Goal: Information Seeking & Learning: Learn about a topic

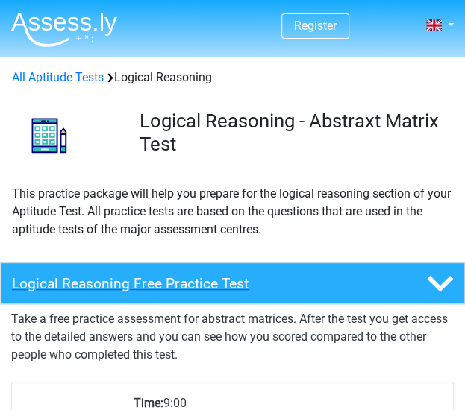
scroll to position [75, 0]
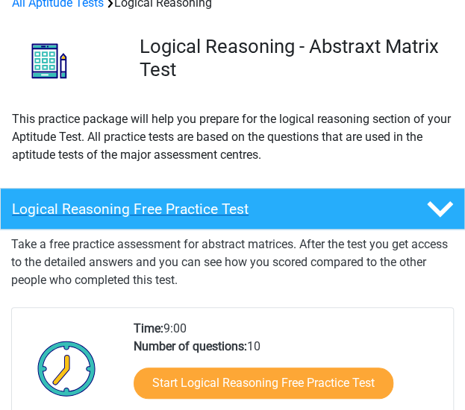
click at [184, 212] on h4 "Logical Reasoning Free Practice Test" at bounding box center [194, 209] width 364 height 17
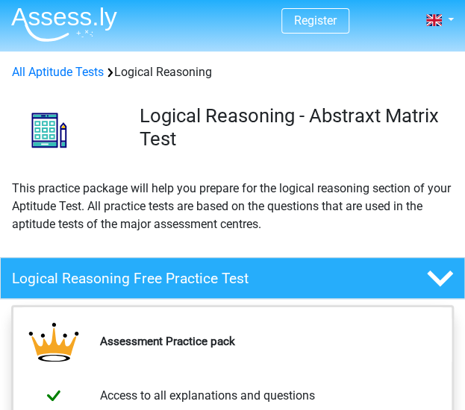
scroll to position [0, 0]
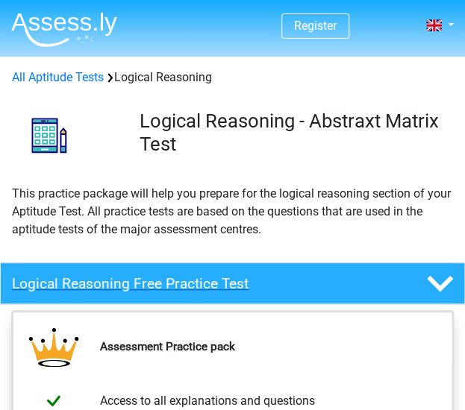
click at [419, 287] on div at bounding box center [426, 284] width 78 height 26
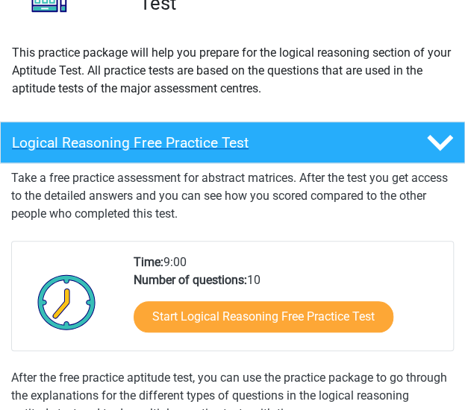
scroll to position [149, 0]
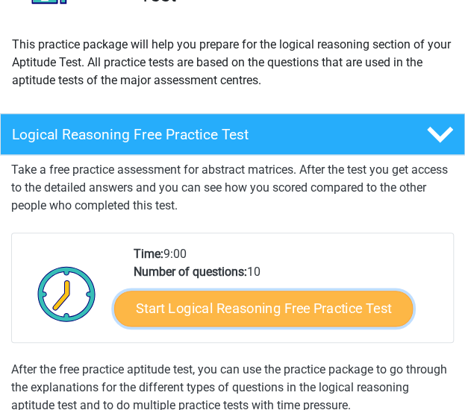
click at [278, 306] on link "Start Logical Reasoning Free Practice Test" at bounding box center [263, 309] width 298 height 36
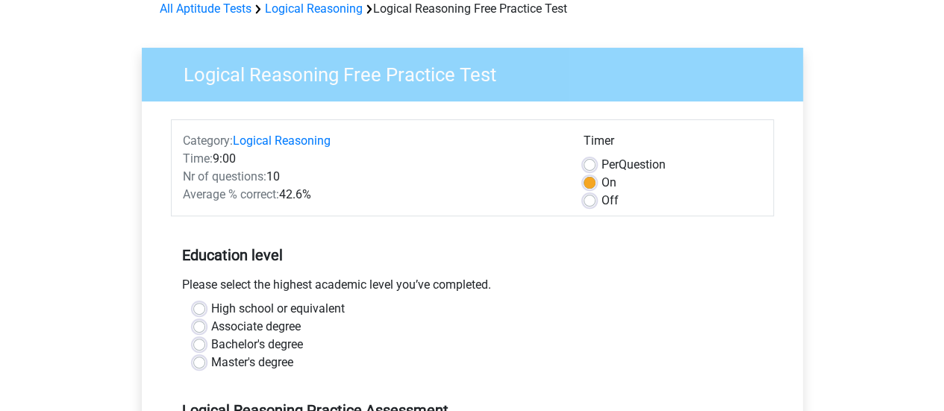
scroll to position [224, 0]
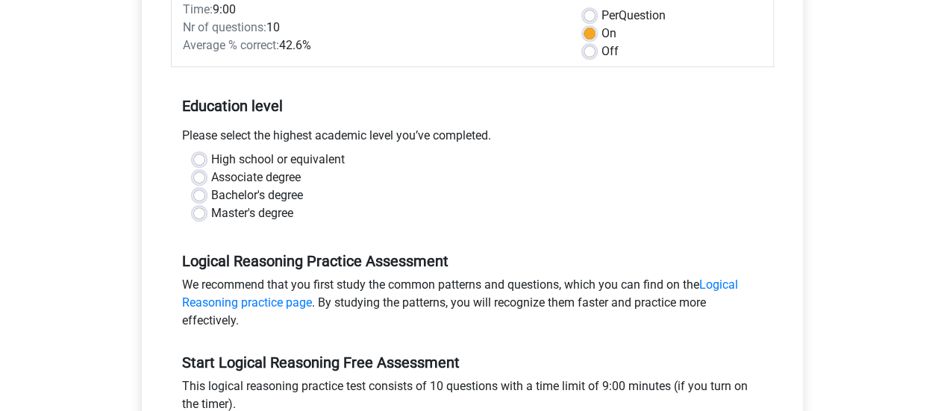
click at [273, 156] on label "High school or equivalent" at bounding box center [278, 160] width 134 height 18
click at [205, 156] on input "High school or equivalent" at bounding box center [199, 158] width 12 height 15
radio input "true"
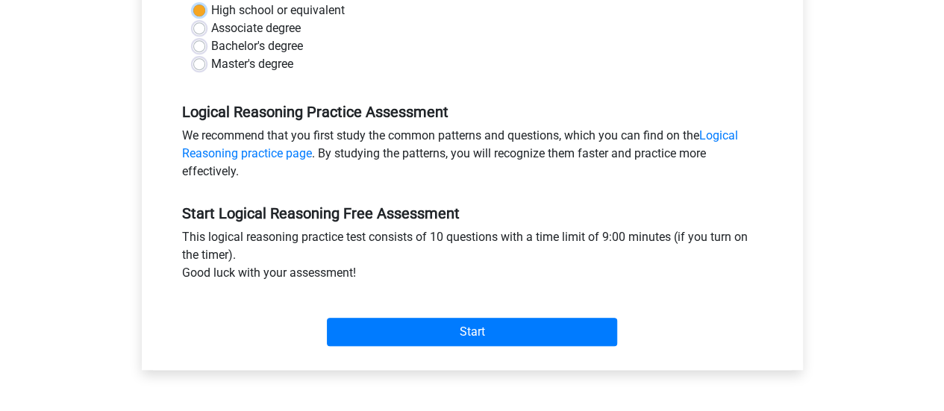
scroll to position [522, 0]
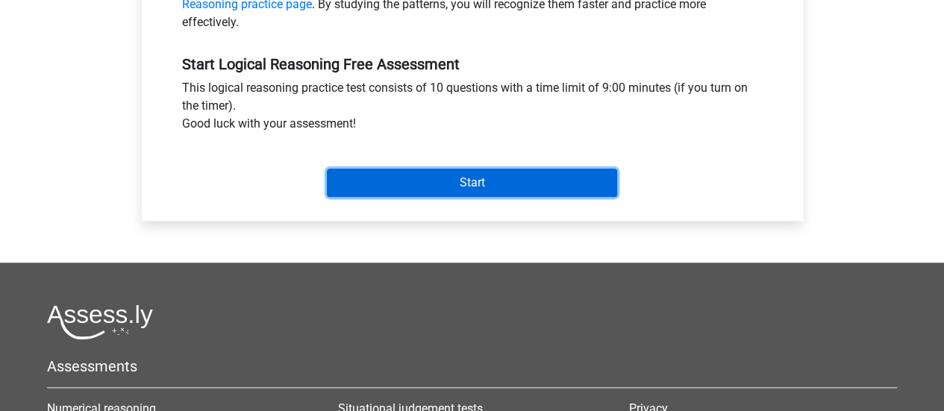
click at [435, 177] on input "Start" at bounding box center [472, 183] width 290 height 28
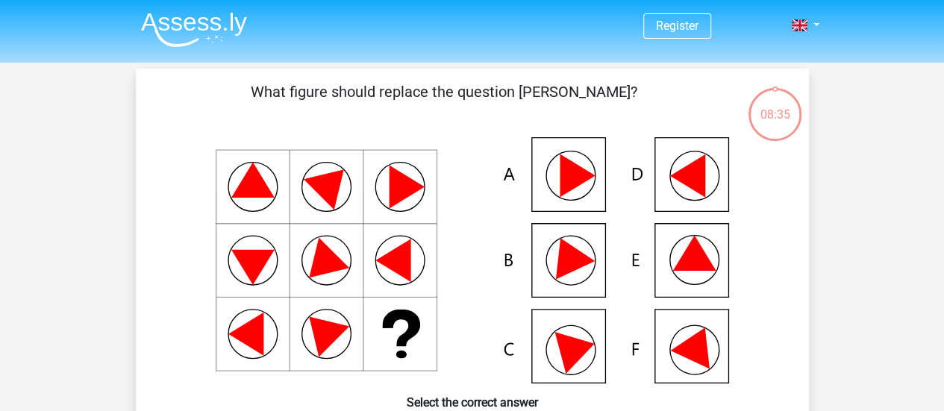
click at [570, 169] on icon at bounding box center [577, 175] width 35 height 43
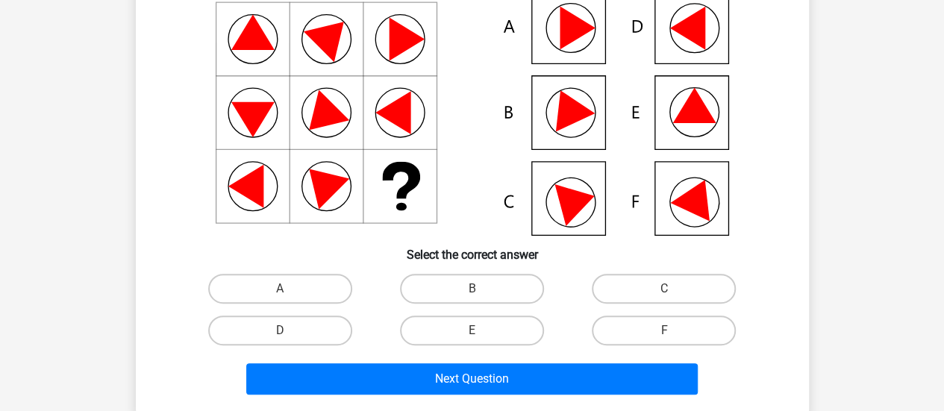
scroll to position [149, 0]
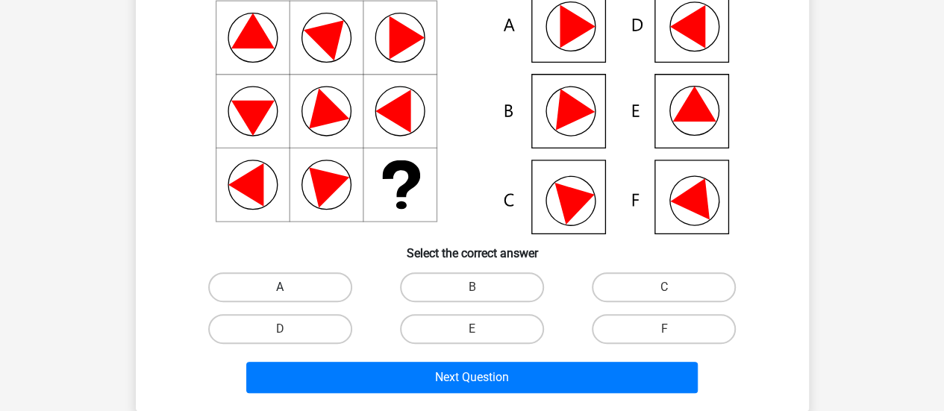
click at [280, 283] on label "A" at bounding box center [280, 287] width 144 height 30
click at [280, 287] on input "A" at bounding box center [285, 292] width 10 height 10
radio input "true"
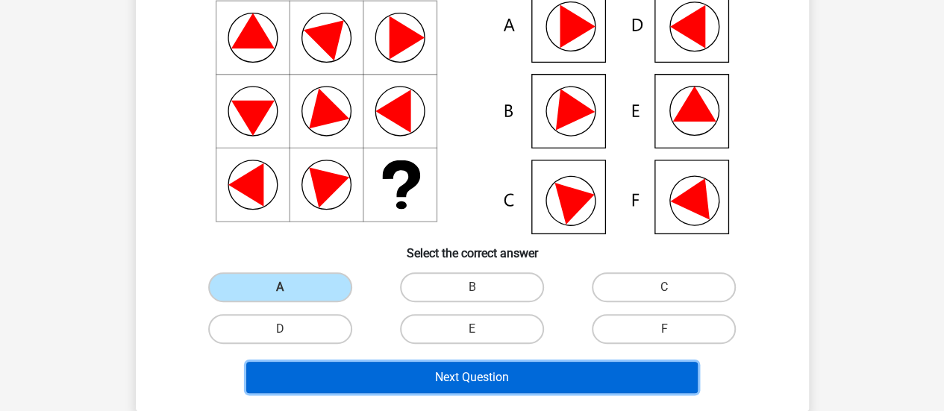
click at [493, 380] on button "Next Question" at bounding box center [471, 377] width 451 height 31
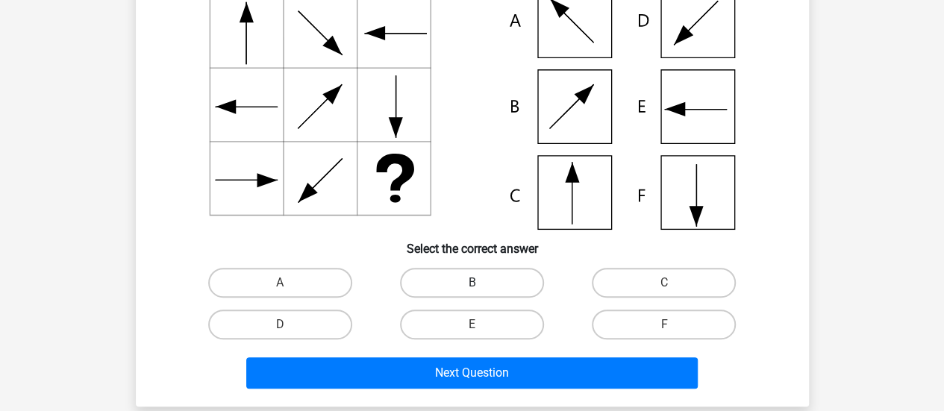
scroll to position [218, 0]
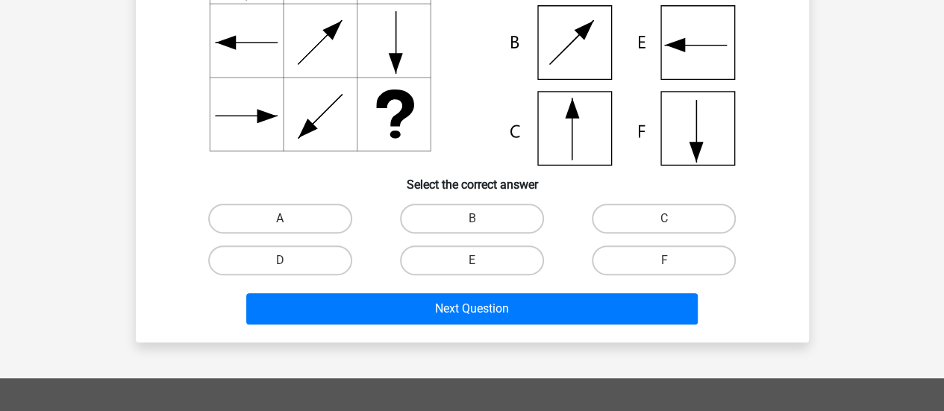
click at [307, 219] on label "A" at bounding box center [280, 219] width 144 height 30
click at [290, 219] on input "A" at bounding box center [285, 224] width 10 height 10
radio input "true"
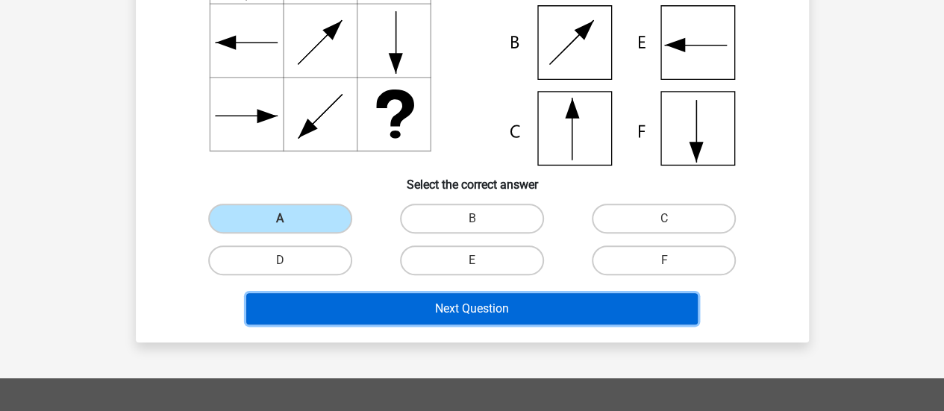
click at [501, 314] on button "Next Question" at bounding box center [471, 308] width 451 height 31
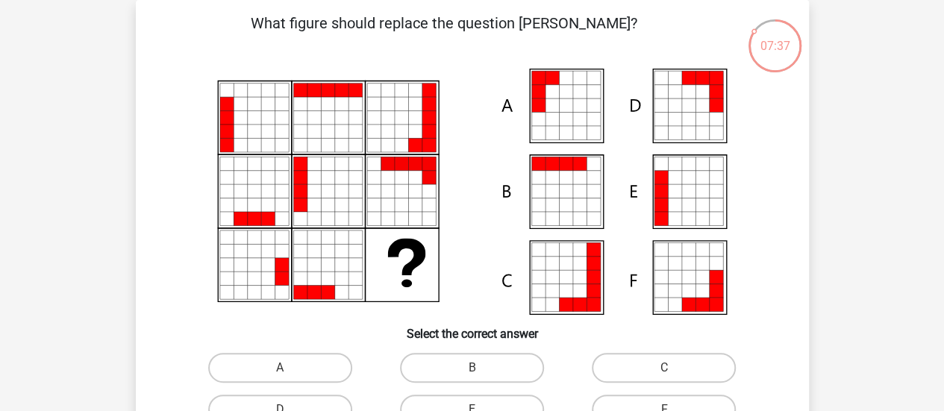
scroll to position [143, 0]
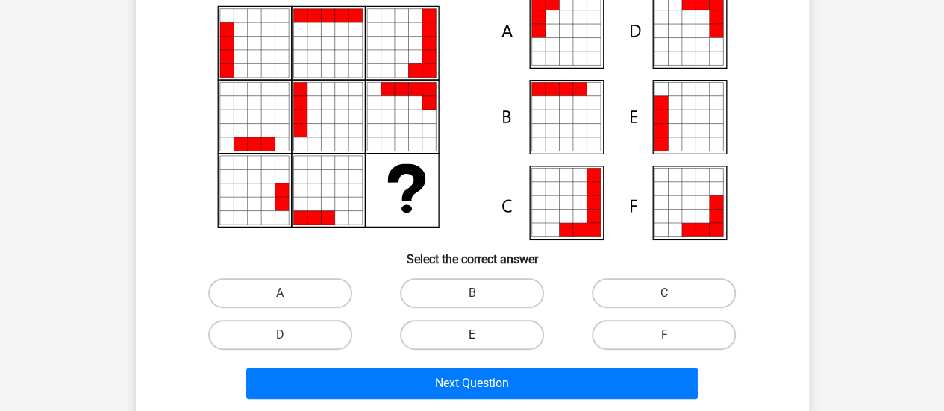
click at [498, 335] on label "E" at bounding box center [472, 335] width 144 height 30
click at [481, 335] on input "E" at bounding box center [477, 340] width 10 height 10
radio input "true"
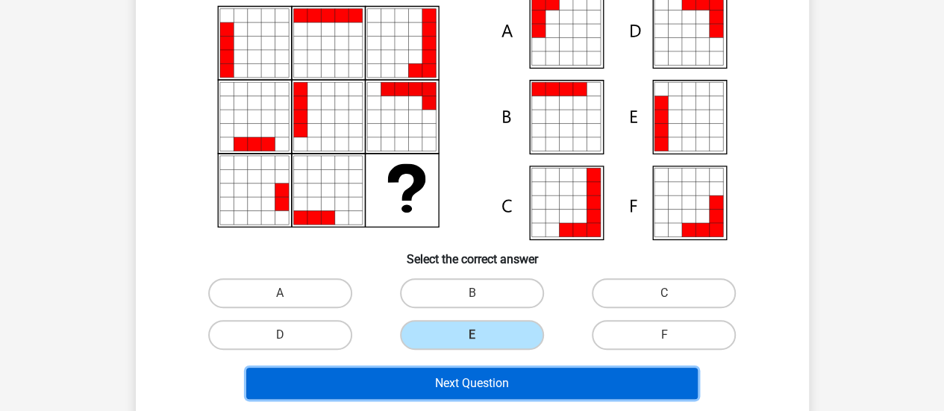
click at [490, 375] on button "Next Question" at bounding box center [471, 383] width 451 height 31
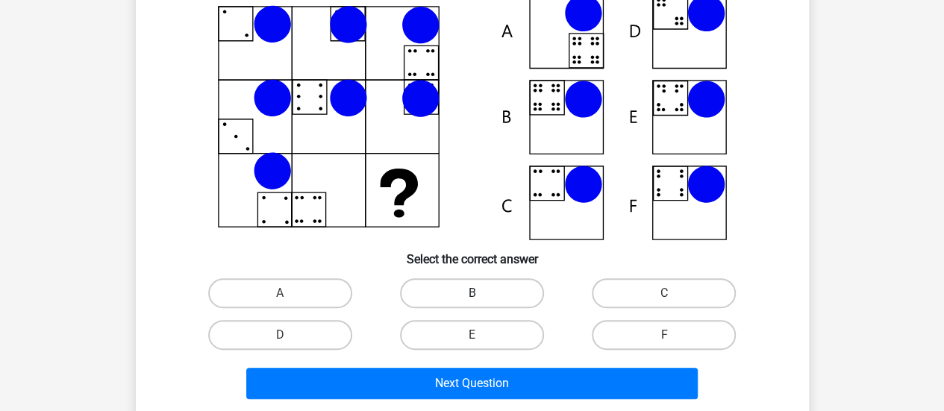
click at [431, 284] on label "B" at bounding box center [472, 293] width 144 height 30
click at [472, 293] on input "B" at bounding box center [477, 298] width 10 height 10
radio input "true"
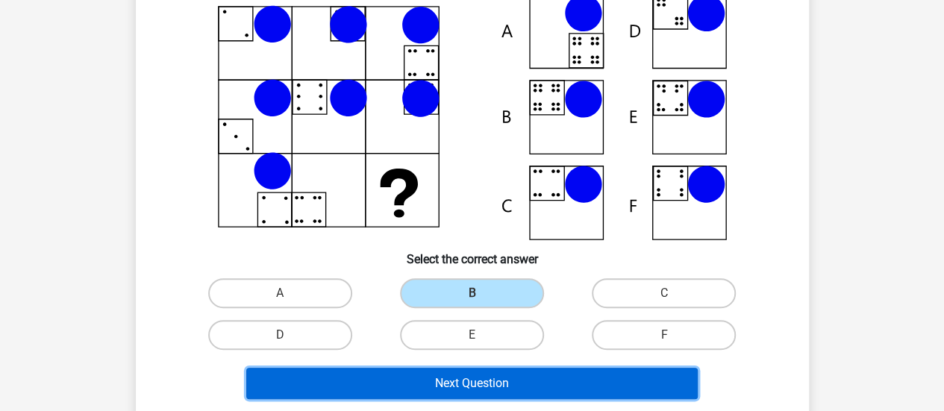
click at [508, 381] on button "Next Question" at bounding box center [471, 383] width 451 height 31
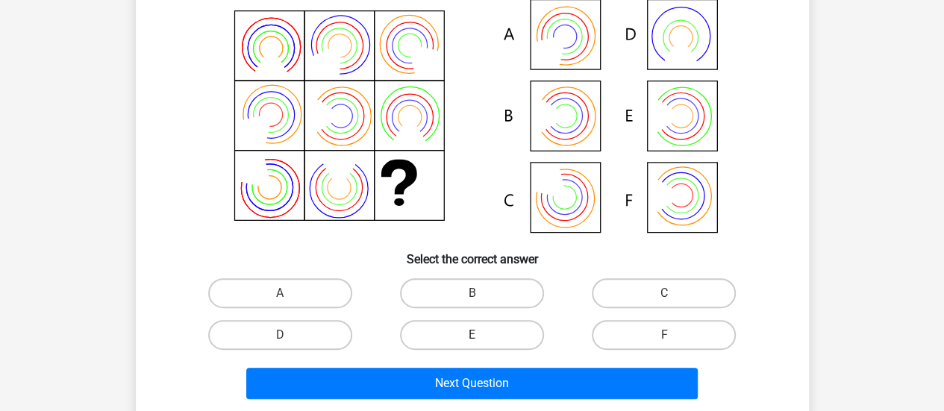
click at [500, 331] on label "E" at bounding box center [472, 335] width 144 height 30
click at [481, 335] on input "E" at bounding box center [477, 340] width 10 height 10
radio input "true"
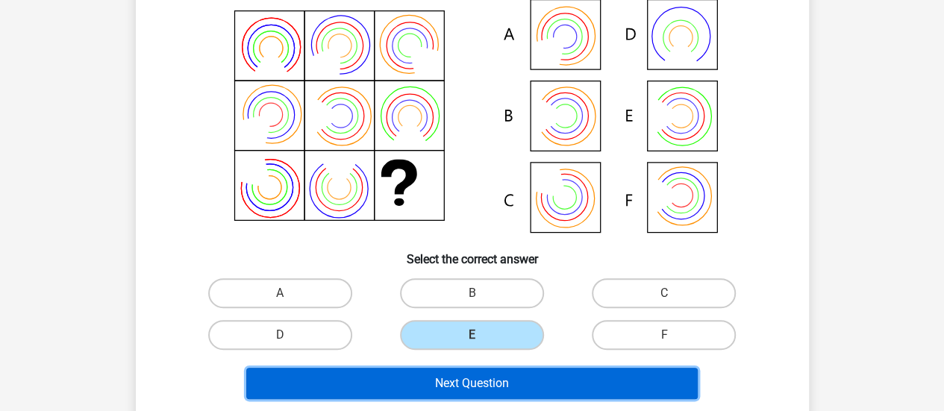
click at [504, 387] on button "Next Question" at bounding box center [471, 383] width 451 height 31
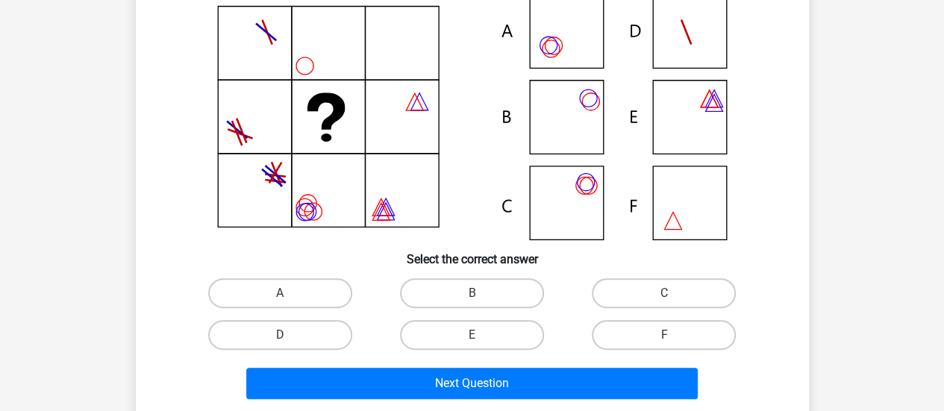
scroll to position [69, 0]
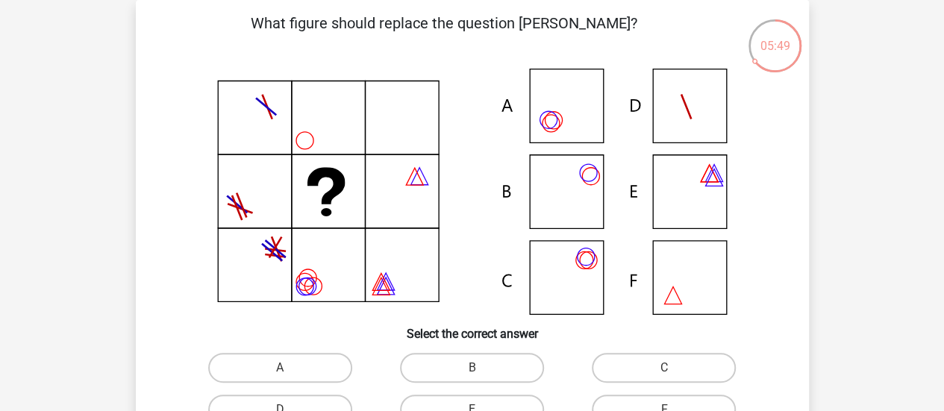
click at [547, 80] on icon at bounding box center [472, 192] width 601 height 246
click at [322, 359] on label "A" at bounding box center [280, 368] width 144 height 30
click at [290, 368] on input "A" at bounding box center [285, 373] width 10 height 10
radio input "true"
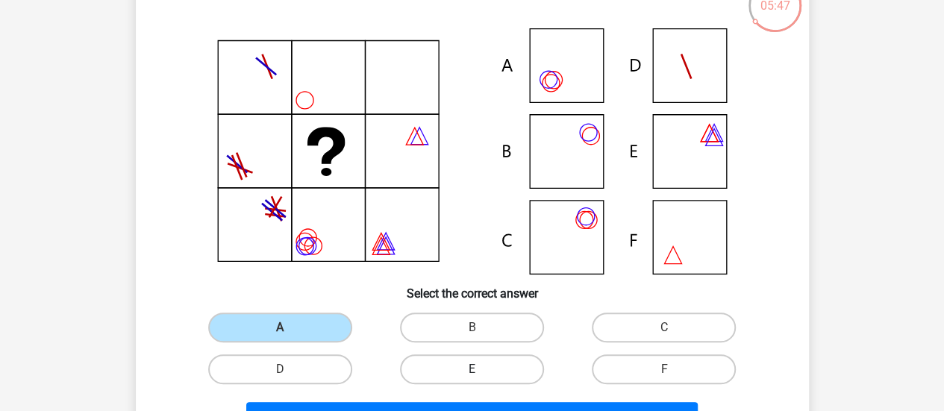
scroll to position [143, 0]
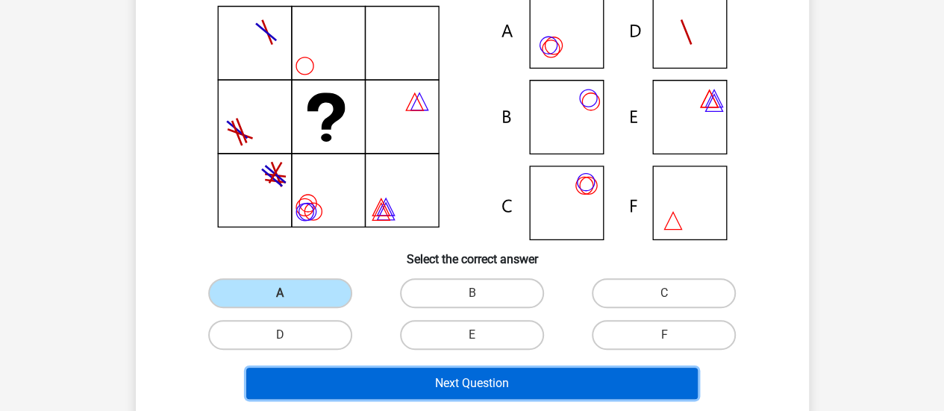
click at [490, 386] on button "Next Question" at bounding box center [471, 383] width 451 height 31
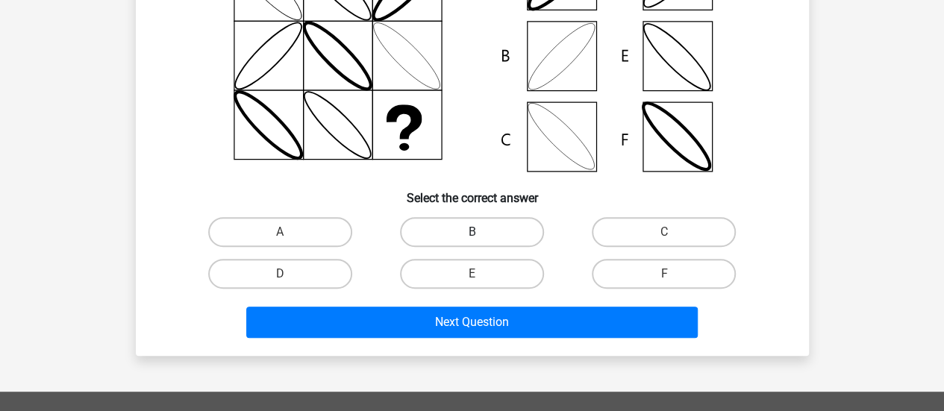
scroll to position [218, 0]
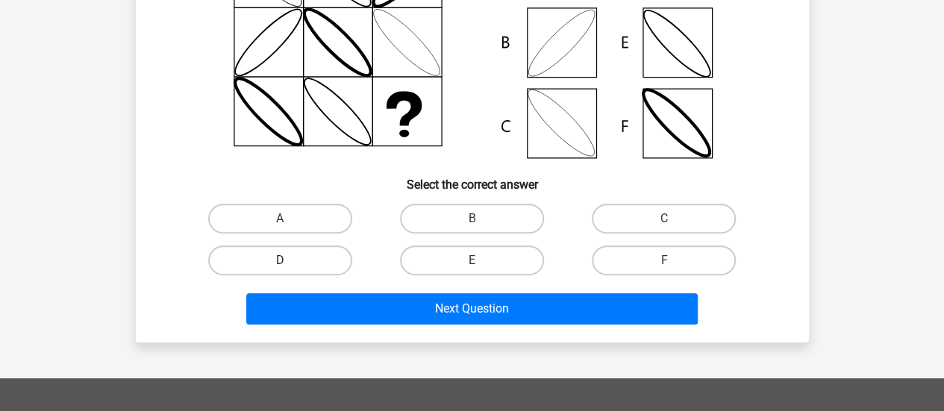
click at [310, 252] on label "D" at bounding box center [280, 260] width 144 height 30
click at [290, 260] on input "D" at bounding box center [285, 265] width 10 height 10
radio input "true"
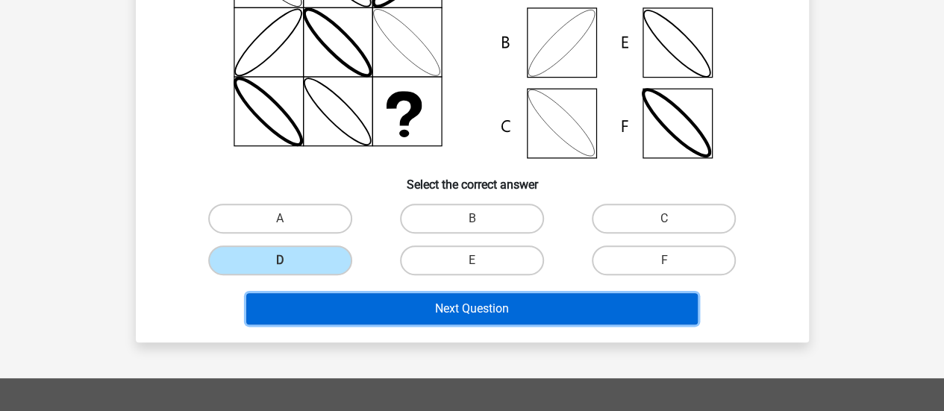
click at [460, 305] on button "Next Question" at bounding box center [471, 308] width 451 height 31
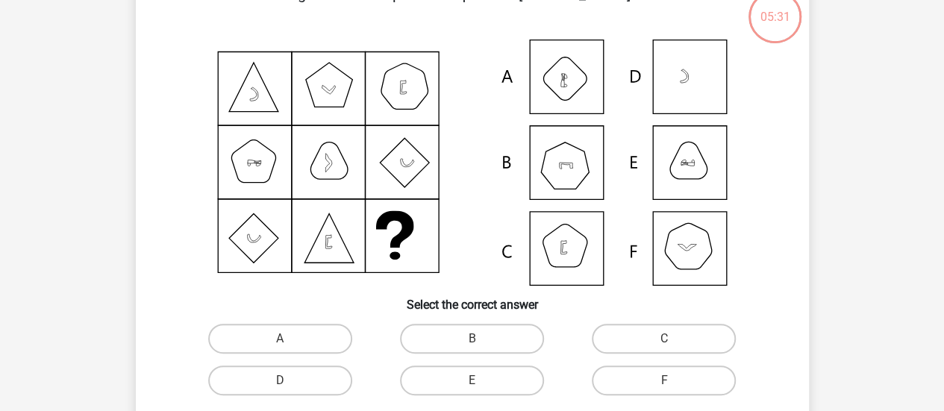
scroll to position [69, 0]
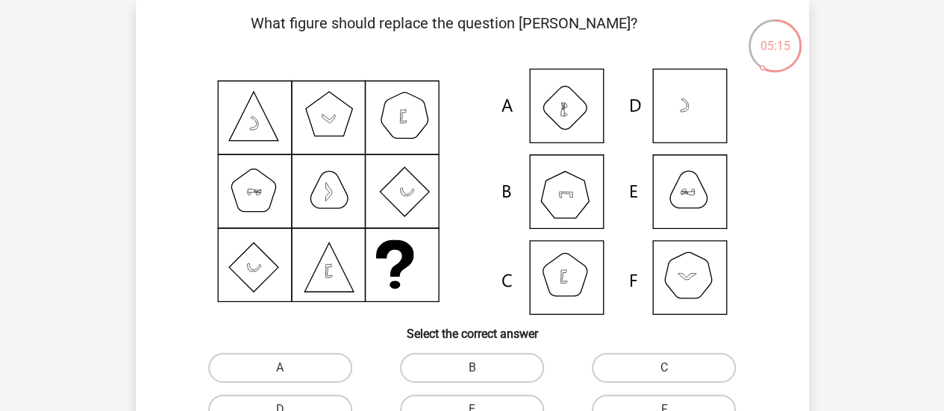
click at [668, 369] on input "C" at bounding box center [669, 373] width 10 height 10
radio input "true"
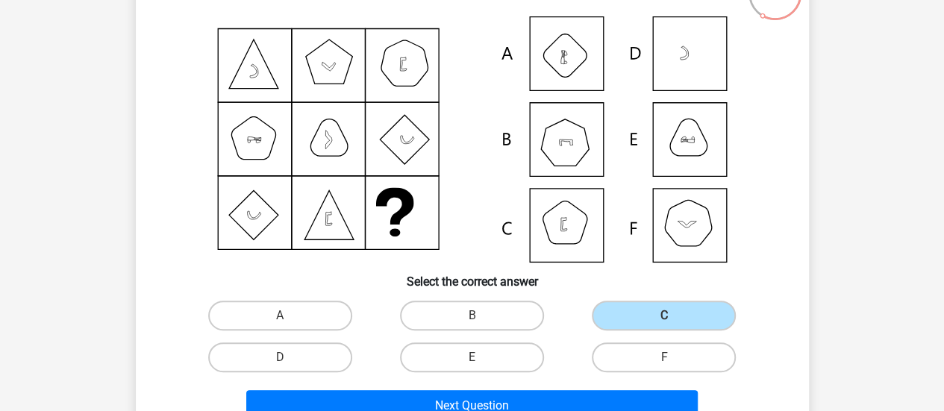
scroll to position [143, 0]
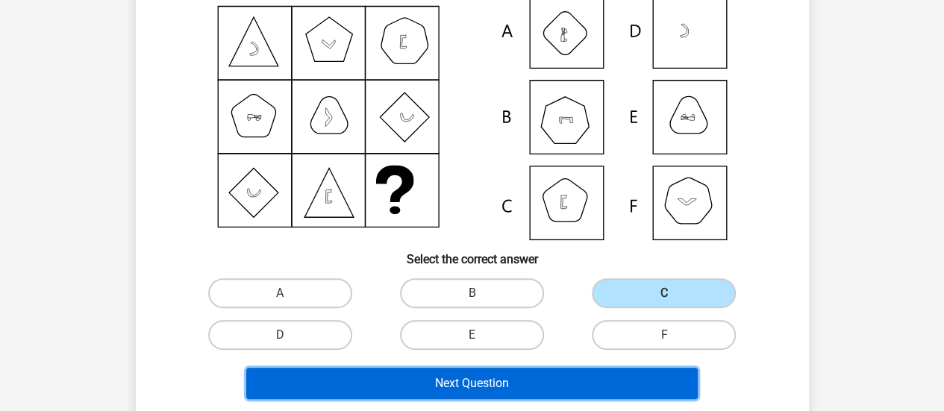
click at [534, 380] on button "Next Question" at bounding box center [471, 383] width 451 height 31
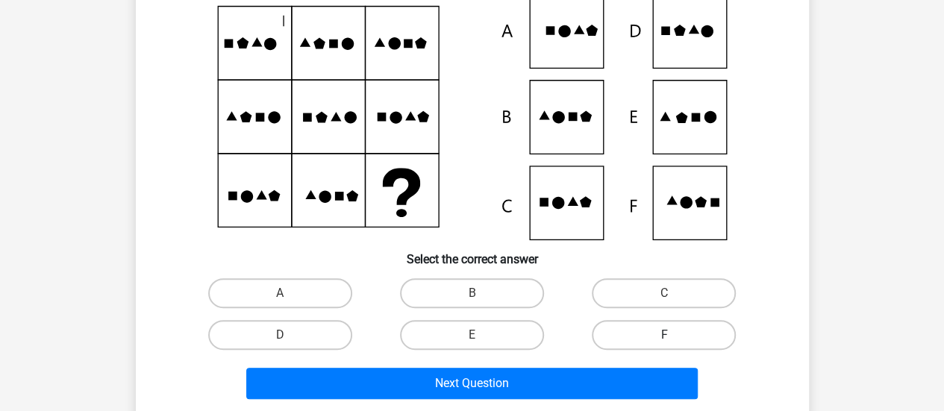
click at [617, 341] on label "F" at bounding box center [664, 335] width 144 height 30
click at [664, 341] on input "F" at bounding box center [669, 340] width 10 height 10
radio input "true"
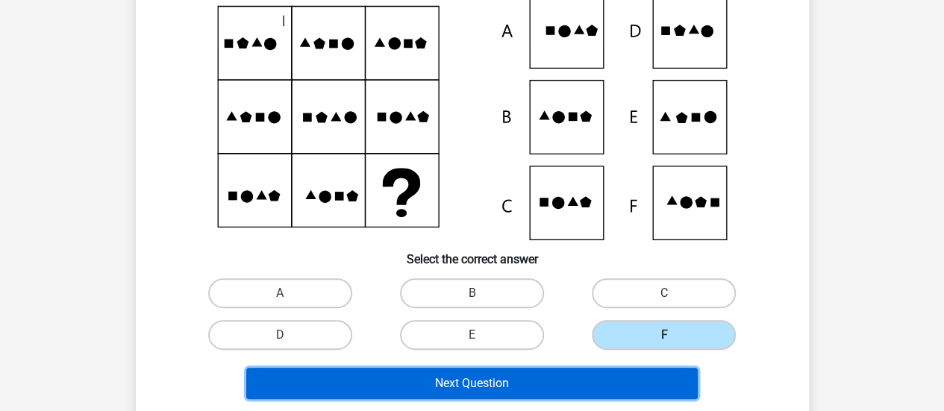
click at [519, 373] on button "Next Question" at bounding box center [471, 383] width 451 height 31
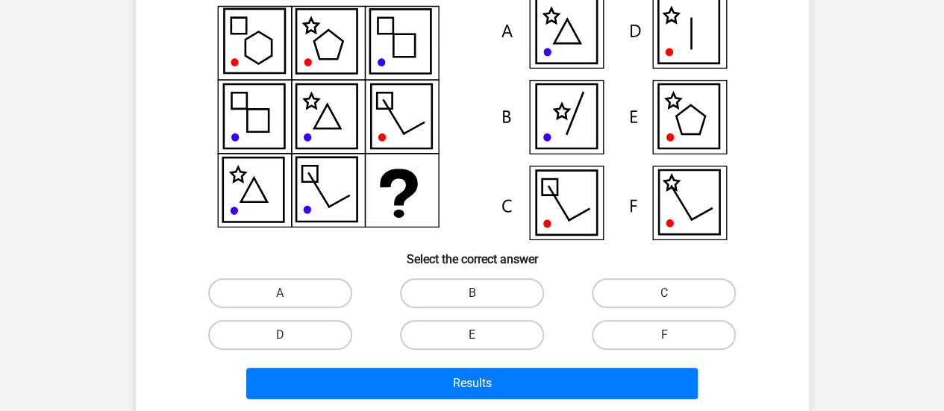
click at [469, 342] on label "E" at bounding box center [472, 335] width 144 height 30
click at [472, 342] on input "E" at bounding box center [477, 340] width 10 height 10
radio input "true"
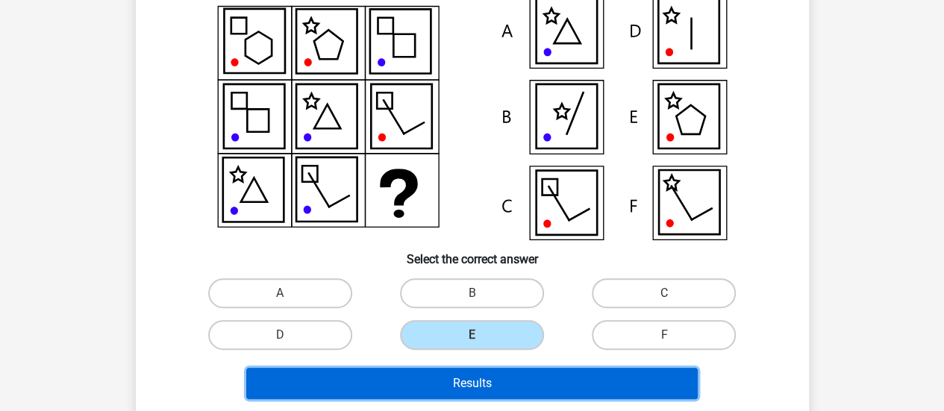
click at [488, 378] on button "Results" at bounding box center [471, 383] width 451 height 31
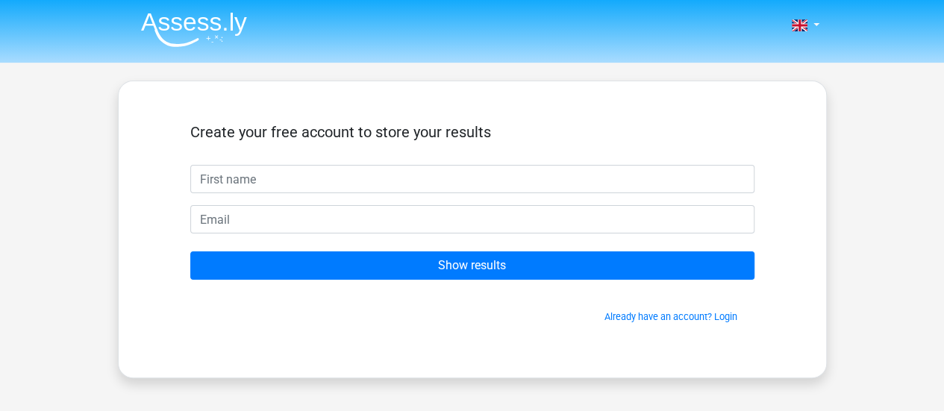
click at [242, 175] on input "text" at bounding box center [472, 179] width 564 height 28
type input "[PERSON_NAME]"
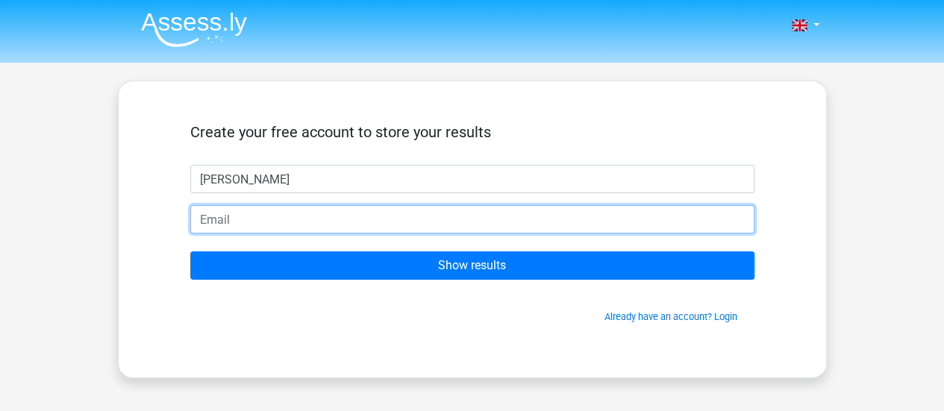
click at [235, 219] on input "email" at bounding box center [472, 219] width 564 height 28
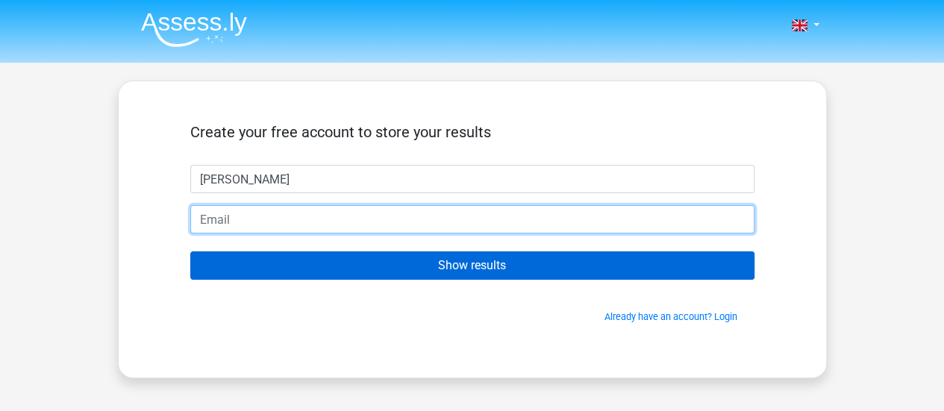
type input "[EMAIL_ADDRESS][DOMAIN_NAME]"
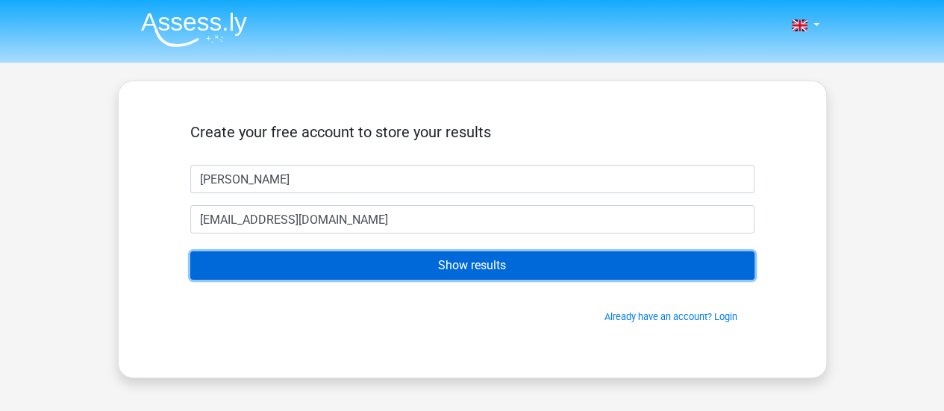
click at [447, 258] on input "Show results" at bounding box center [472, 265] width 564 height 28
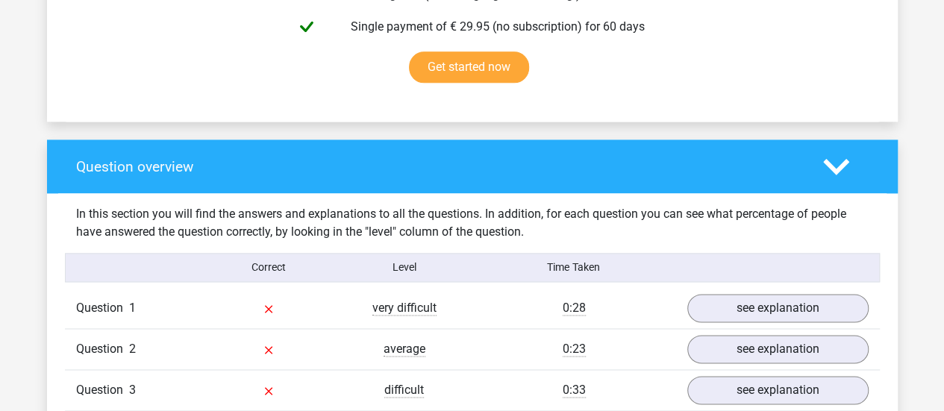
scroll to position [1119, 0]
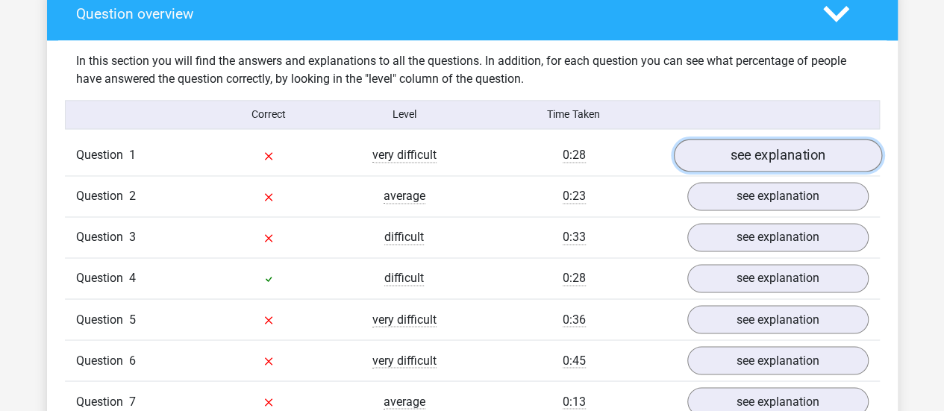
click at [755, 150] on link "see explanation" at bounding box center [777, 155] width 208 height 33
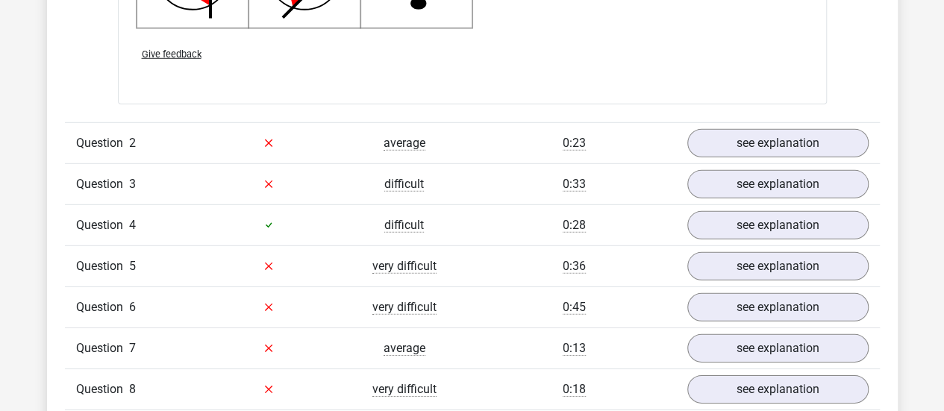
scroll to position [2130, 0]
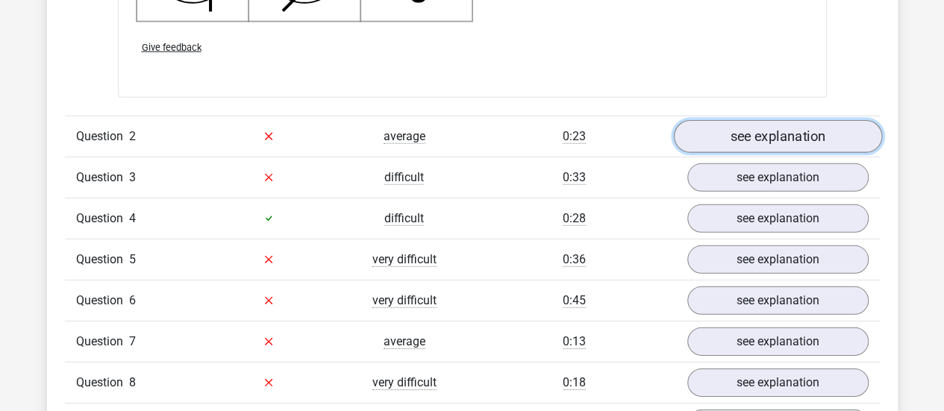
click at [699, 129] on link "see explanation" at bounding box center [777, 136] width 208 height 33
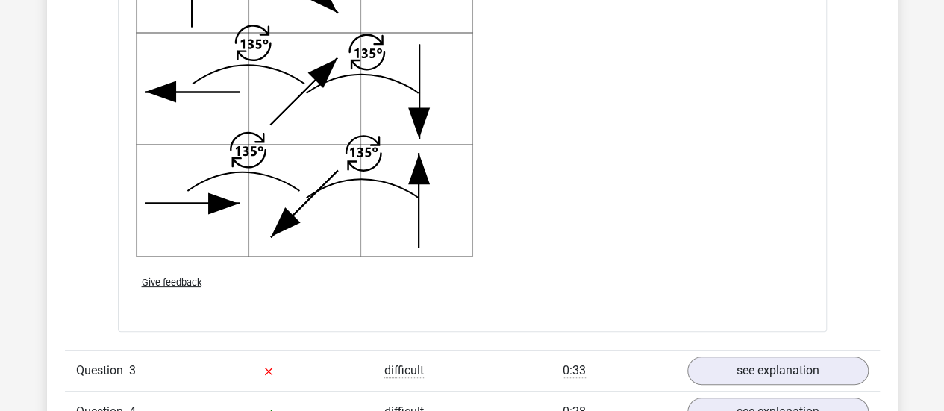
scroll to position [3100, 0]
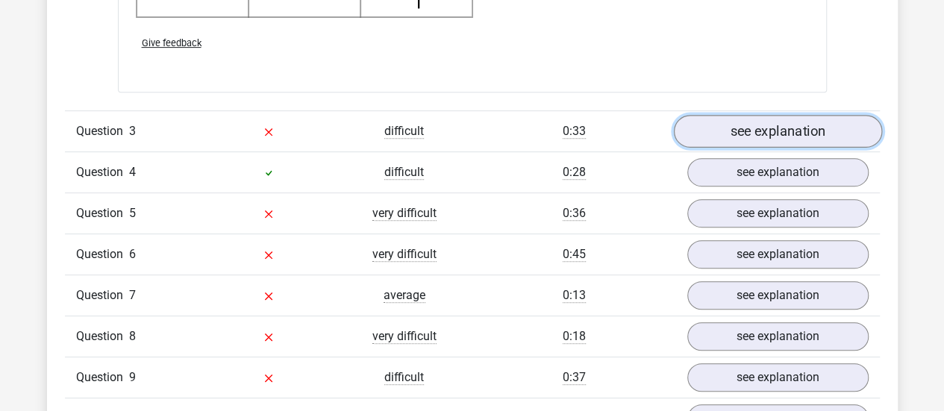
click at [729, 128] on link "see explanation" at bounding box center [777, 131] width 208 height 33
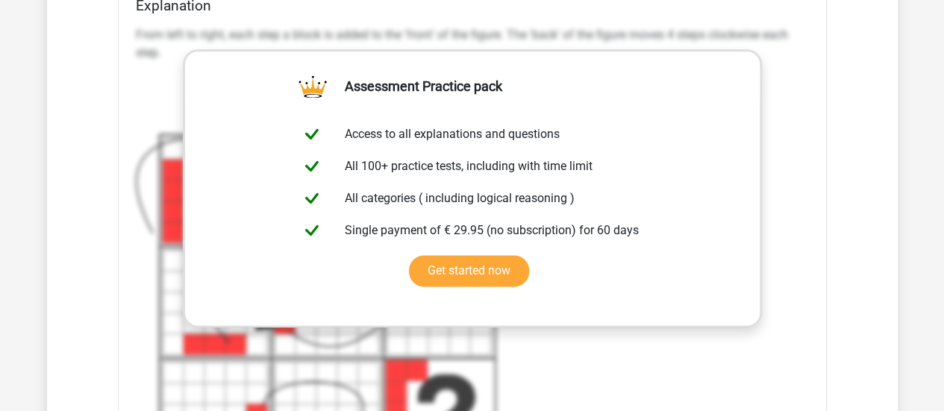
scroll to position [3772, 0]
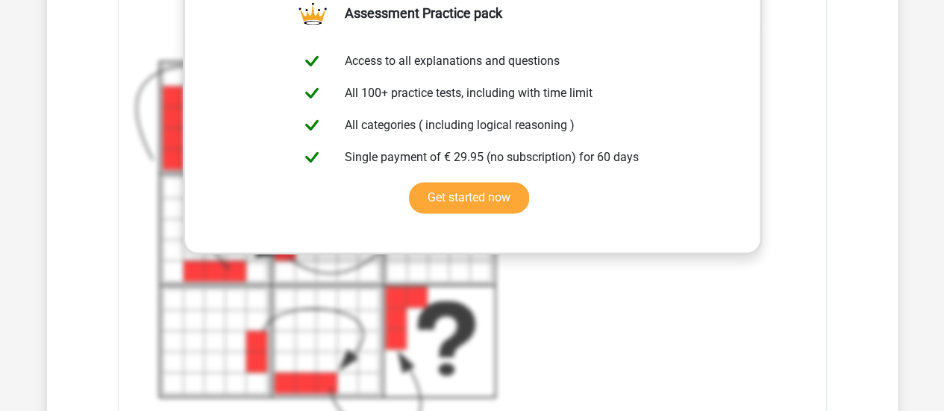
click at [822, 207] on div "What figure should replace the question mark?" at bounding box center [472, 3] width 709 height 1010
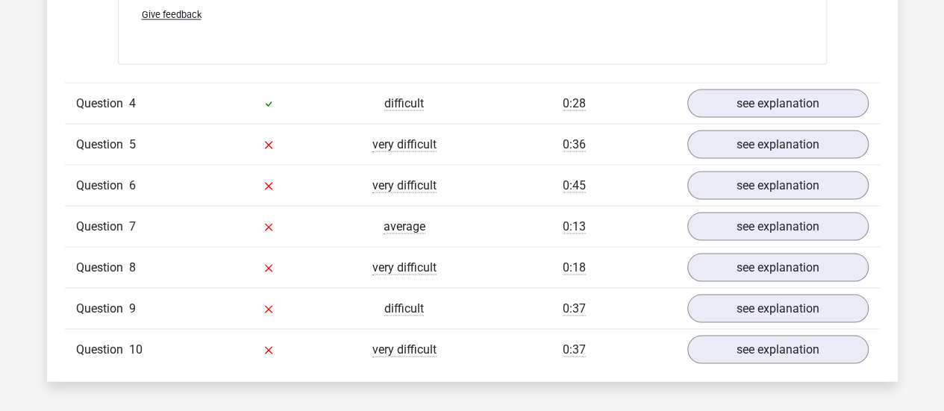
scroll to position [4145, 0]
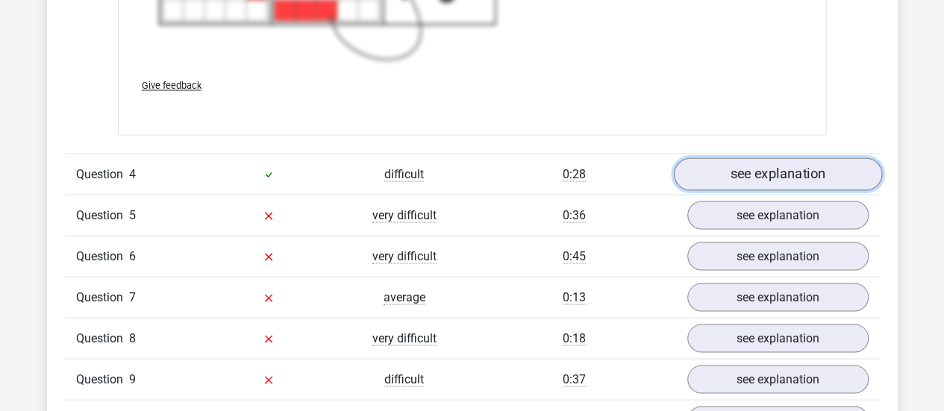
click at [727, 170] on link "see explanation" at bounding box center [777, 173] width 208 height 33
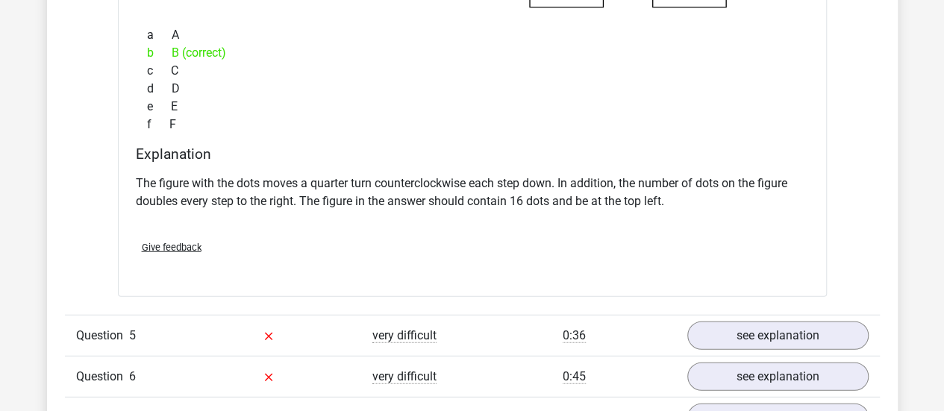
scroll to position [4817, 0]
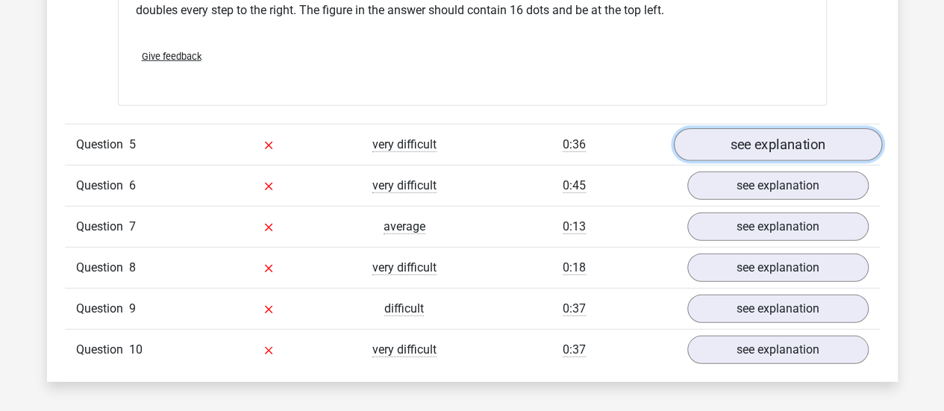
click at [730, 135] on link "see explanation" at bounding box center [777, 144] width 208 height 33
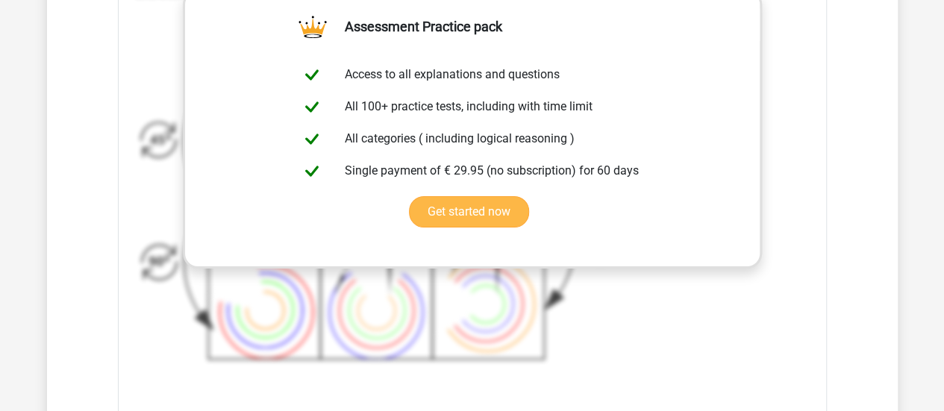
scroll to position [5787, 0]
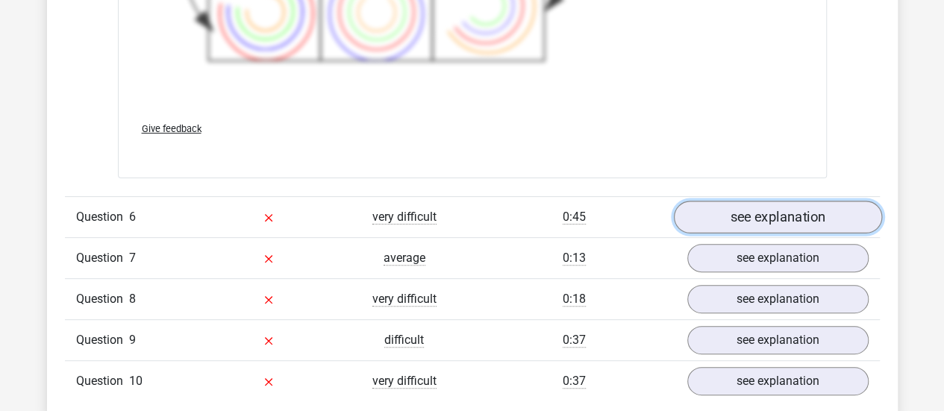
click at [742, 211] on link "see explanation" at bounding box center [777, 217] width 208 height 33
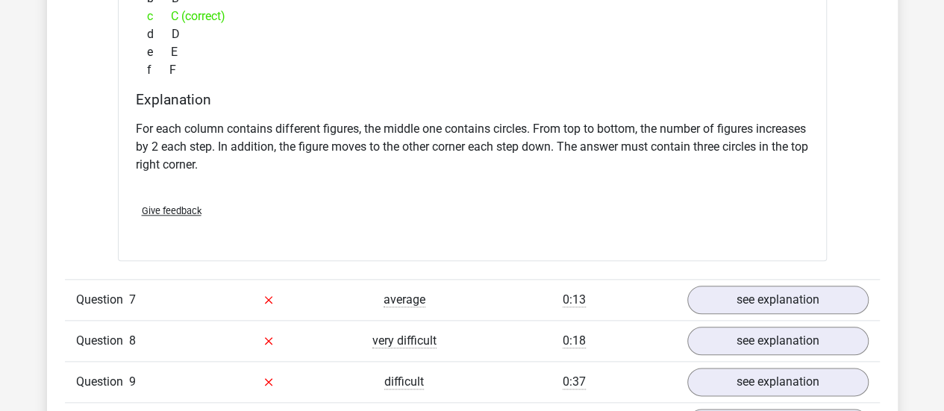
scroll to position [6533, 0]
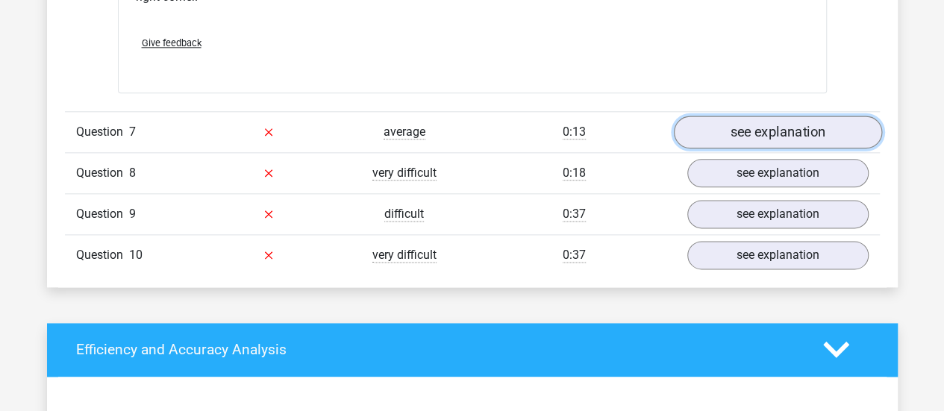
click at [740, 131] on link "see explanation" at bounding box center [777, 132] width 208 height 33
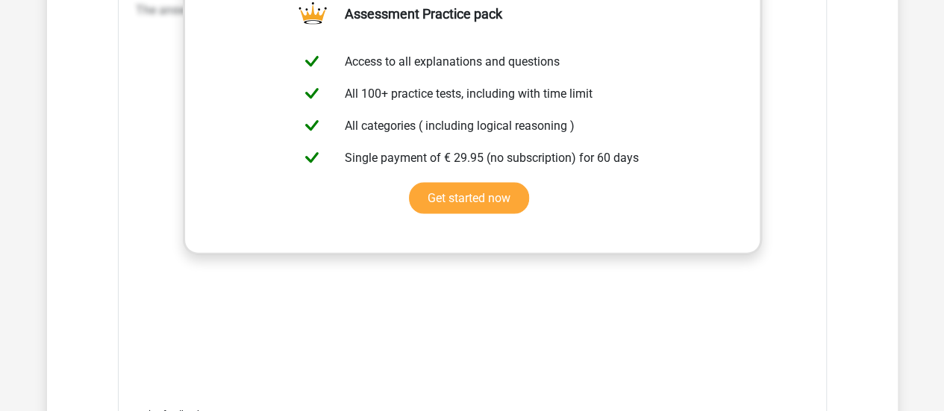
scroll to position [7503, 0]
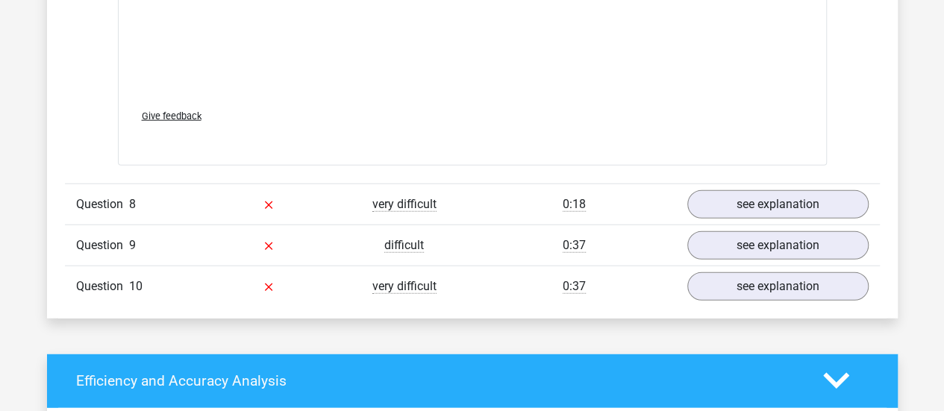
click at [475, 196] on div "0:18" at bounding box center [574, 205] width 204 height 18
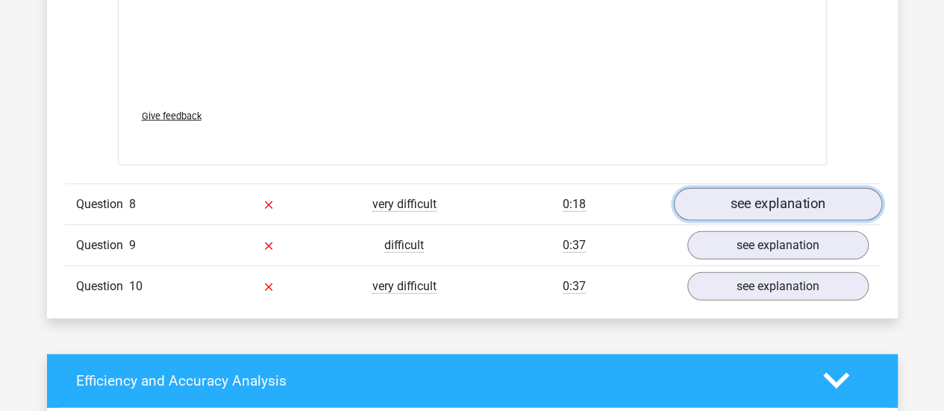
click at [738, 202] on link "see explanation" at bounding box center [777, 204] width 208 height 33
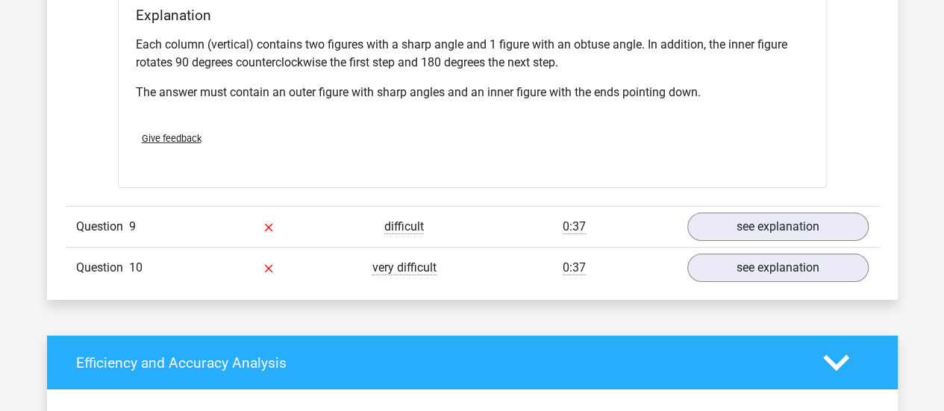
scroll to position [8175, 0]
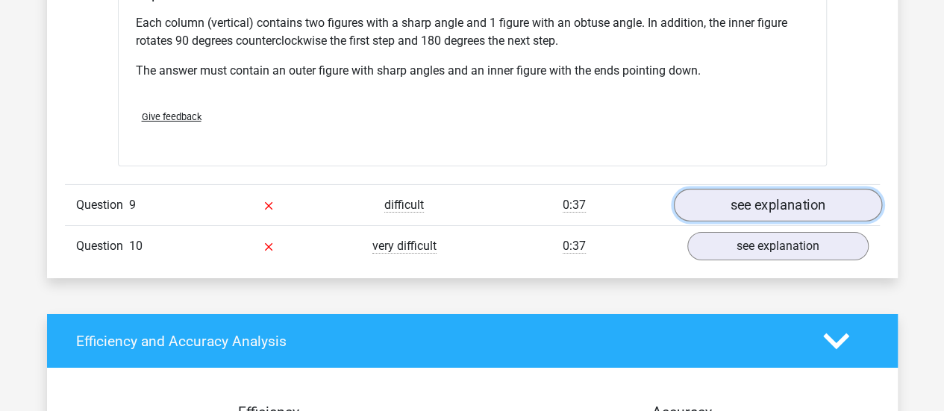
click at [715, 193] on link "see explanation" at bounding box center [777, 205] width 208 height 33
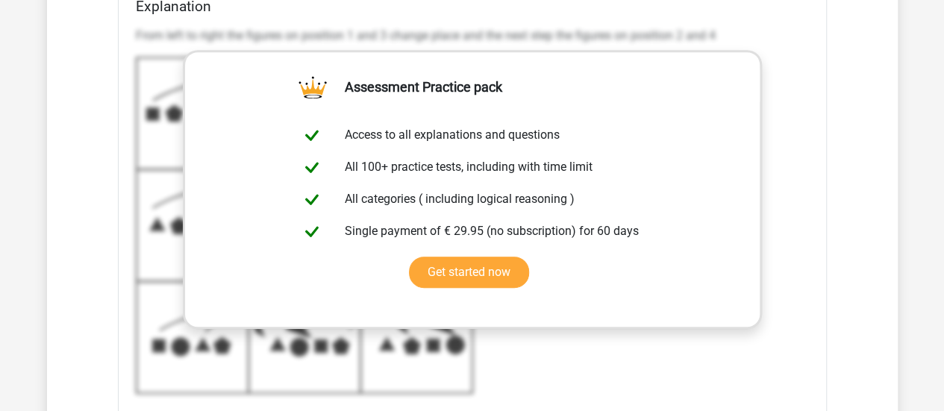
scroll to position [9145, 0]
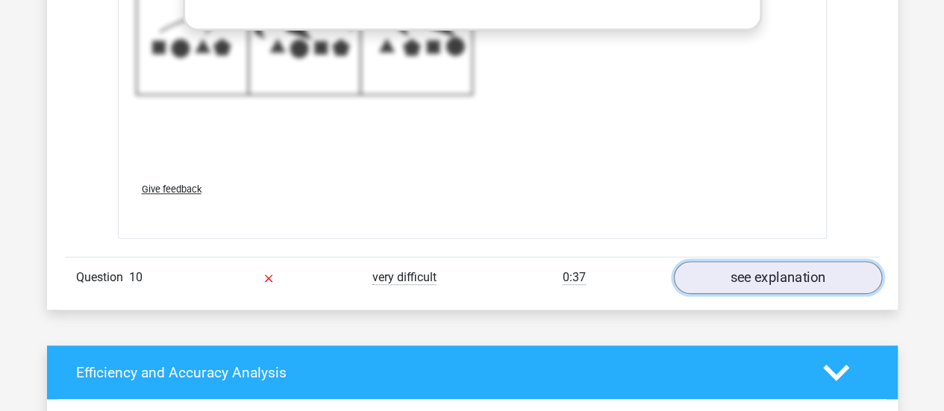
click at [798, 261] on link "see explanation" at bounding box center [777, 277] width 208 height 33
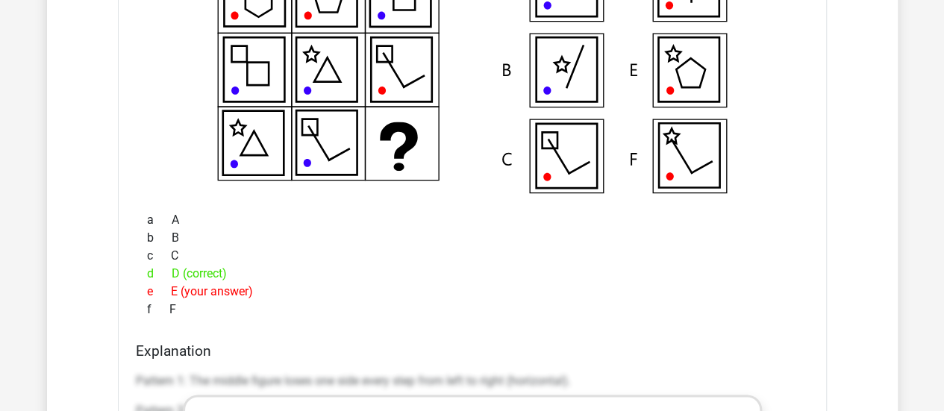
scroll to position [9667, 0]
